Goal: Task Accomplishment & Management: Manage account settings

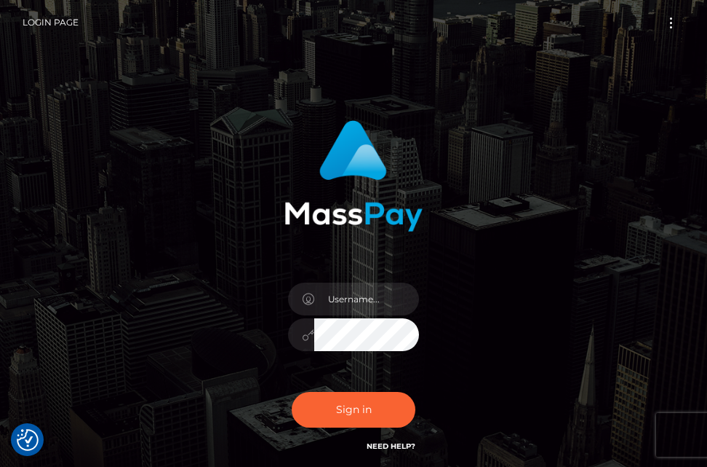
checkbox input "true"
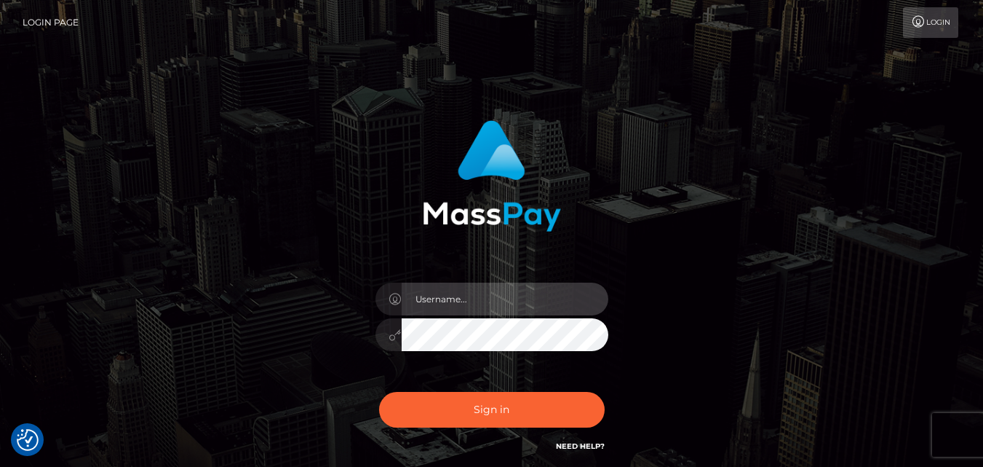
click at [521, 298] on input "text" at bounding box center [505, 298] width 207 height 33
type input "ndindan24@gmail.com"
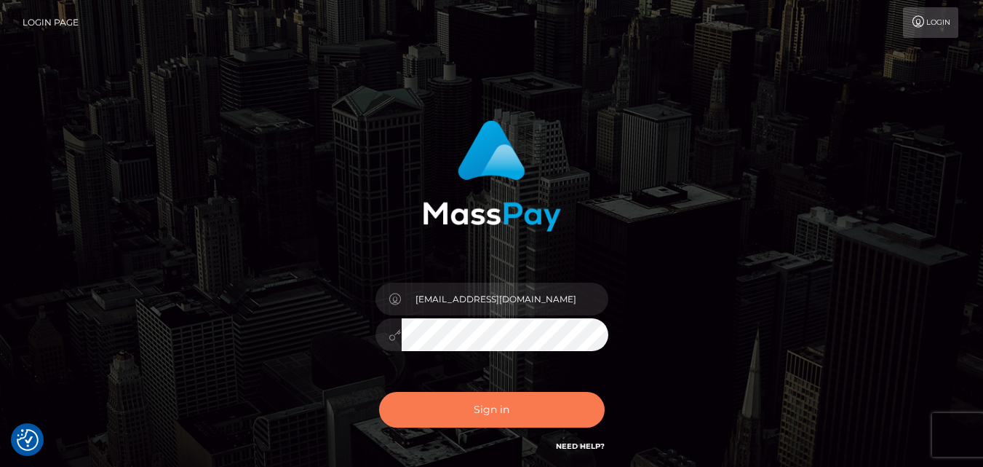
click at [494, 419] on button "Sign in" at bounding box center [492, 410] width 226 height 36
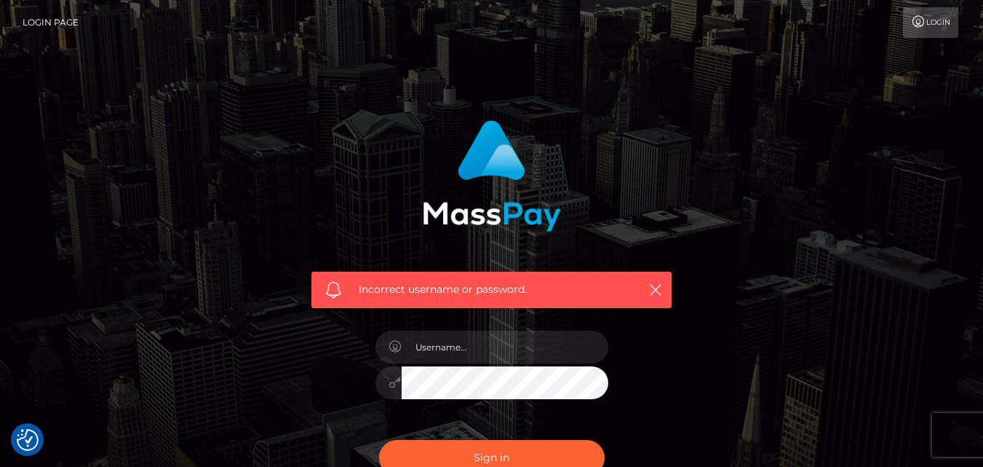
click at [650, 237] on div "Incorrect username or password." at bounding box center [492, 208] width 382 height 199
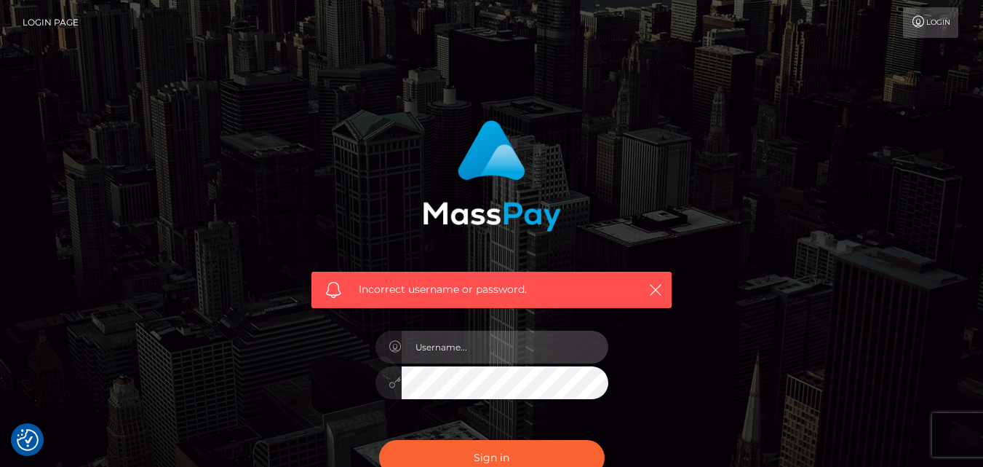
click at [430, 343] on input "text" at bounding box center [505, 346] width 207 height 33
type input "[EMAIL_ADDRESS][DOMAIN_NAME]"
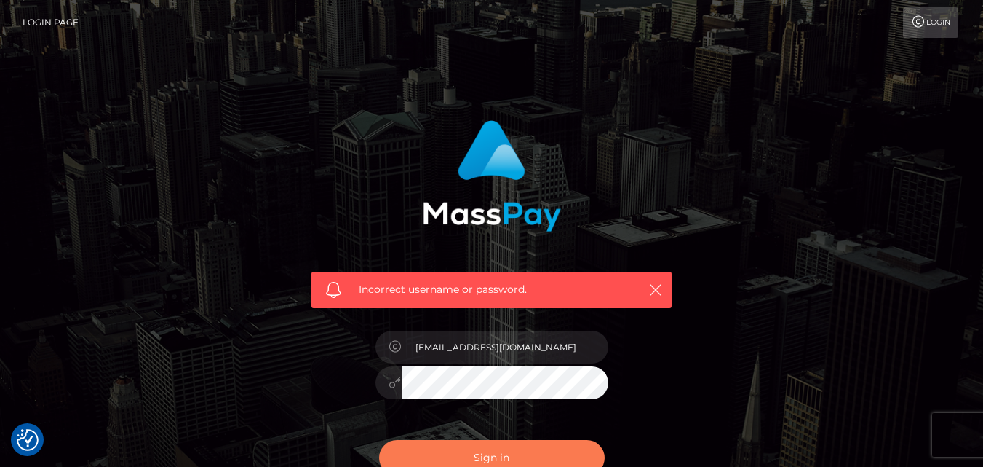
click at [541, 443] on button "Sign in" at bounding box center [492, 458] width 226 height 36
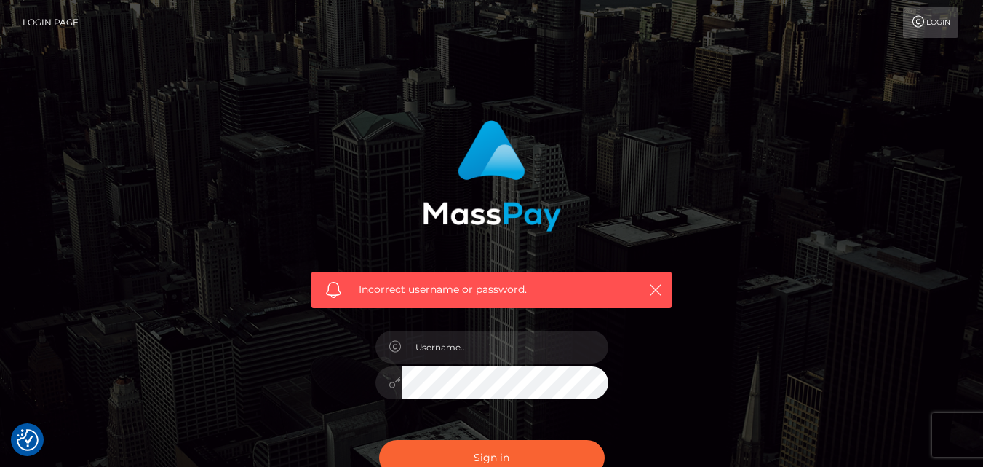
click at [944, 19] on link "Login" at bounding box center [930, 22] width 55 height 31
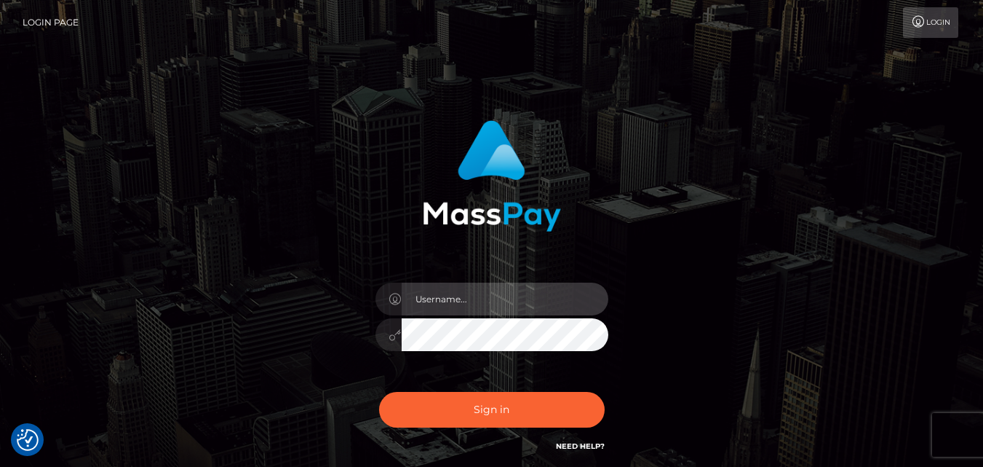
click at [482, 310] on input "text" at bounding box center [505, 298] width 207 height 33
type input "[EMAIL_ADDRESS][DOMAIN_NAME]"
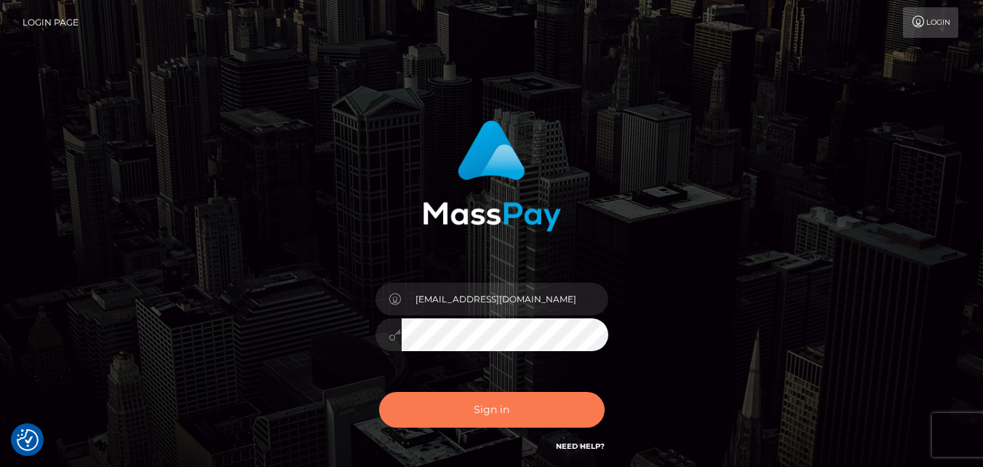
click at [499, 399] on button "Sign in" at bounding box center [492, 410] width 226 height 36
